Goal: Transaction & Acquisition: Book appointment/travel/reservation

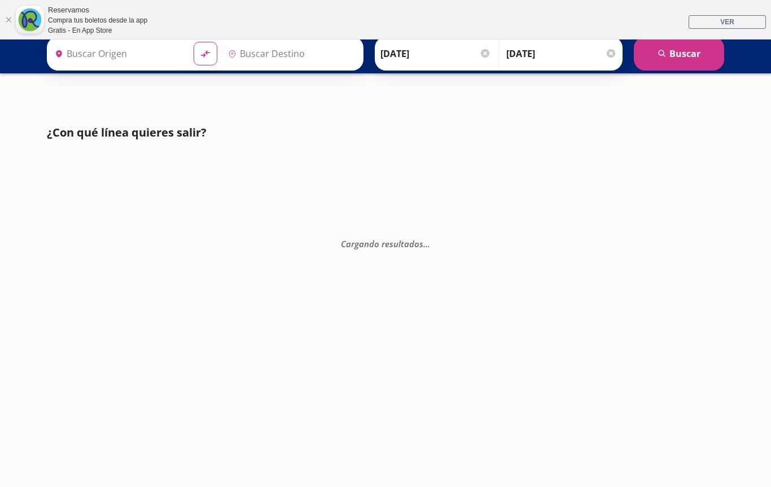
type input "La [PERSON_NAME], [GEOGRAPHIC_DATA]"
type input "[GEOGRAPHIC_DATA], [GEOGRAPHIC_DATA]"
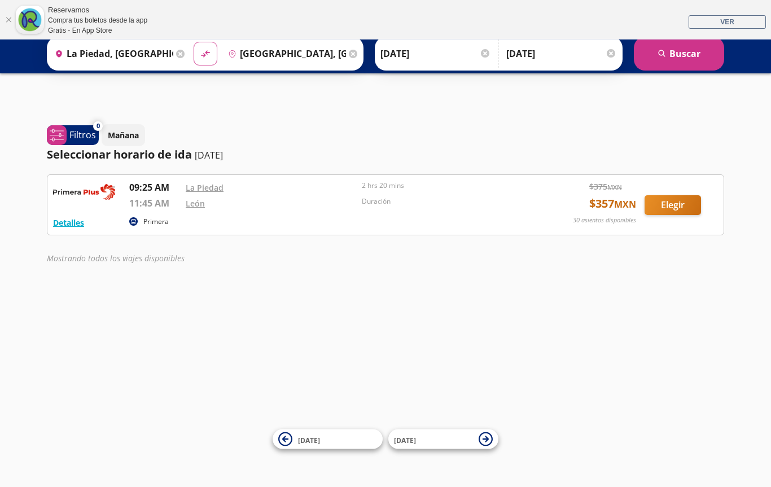
click at [370, 377] on div "Iniciar sesión Iniciar sesión ¡Bienvenido a la nueva experiencia de compra de R…" at bounding box center [385, 282] width 771 height 487
click at [371, 367] on div "Iniciar sesión Iniciar sesión ¡Bienvenido a la nueva experiencia de compra de R…" at bounding box center [385, 282] width 771 height 487
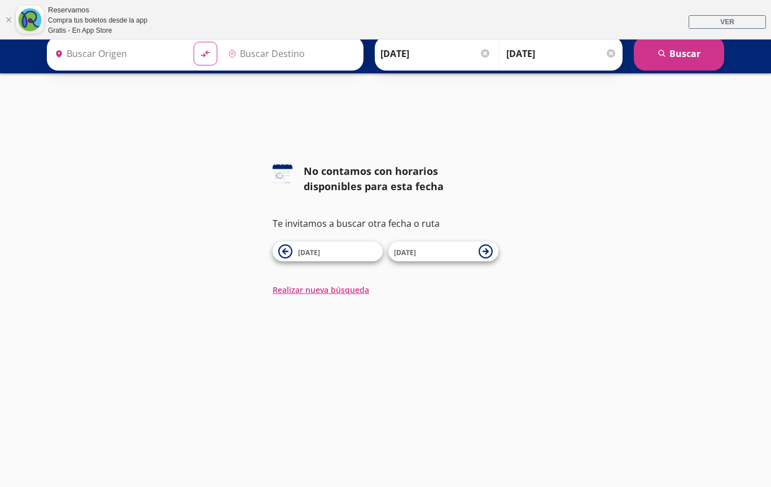
type input "La Piedad, Michoacán"
type input "[GEOGRAPHIC_DATA], [GEOGRAPHIC_DATA]"
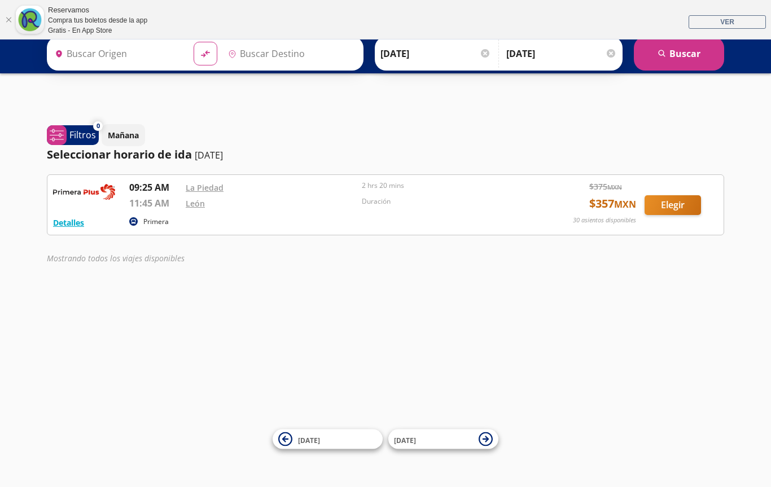
type input "La [PERSON_NAME], [GEOGRAPHIC_DATA]"
type input "[GEOGRAPHIC_DATA], [GEOGRAPHIC_DATA]"
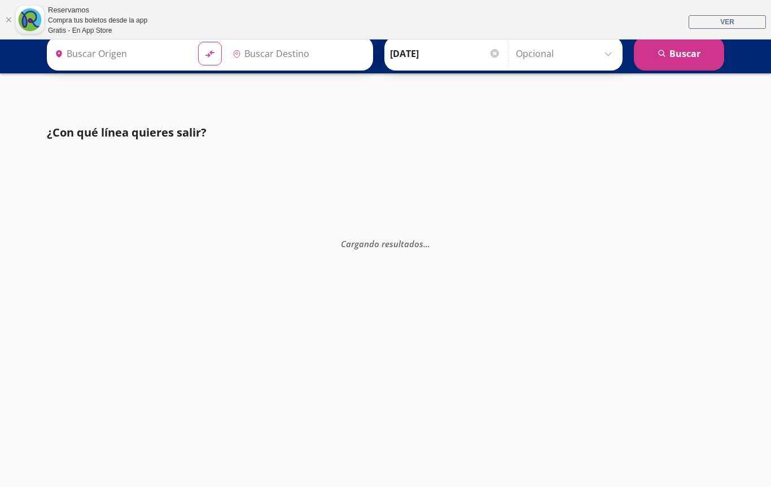
type input "[GEOGRAPHIC_DATA], [GEOGRAPHIC_DATA]"
